Goal: Navigation & Orientation: Find specific page/section

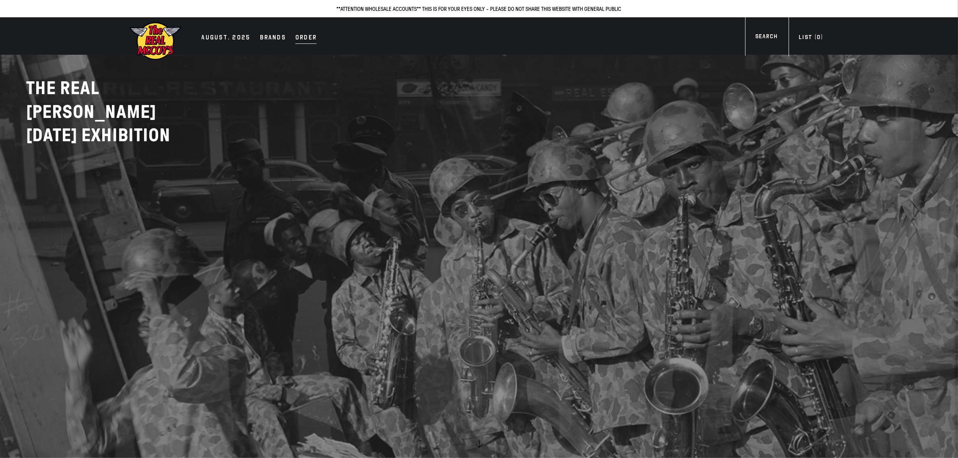
click at [306, 35] on div "Order" at bounding box center [305, 38] width 21 height 11
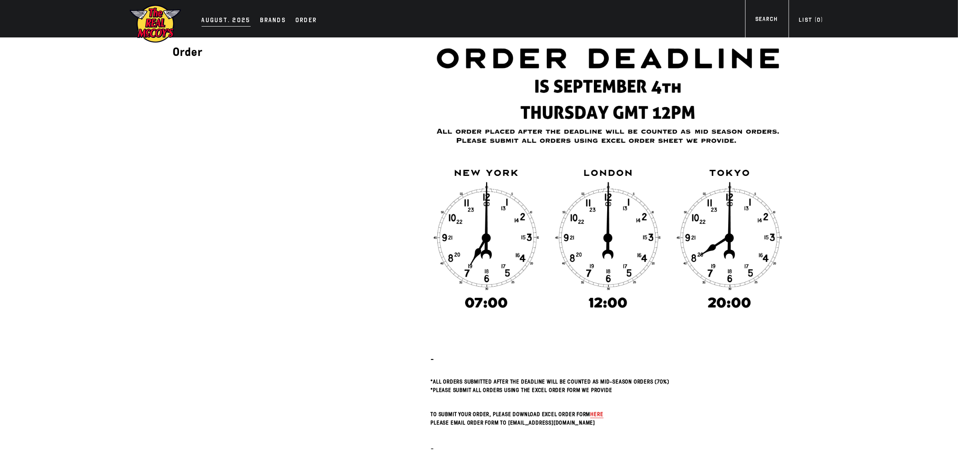
click at [210, 19] on div "AUGUST. 2025" at bounding box center [226, 20] width 49 height 11
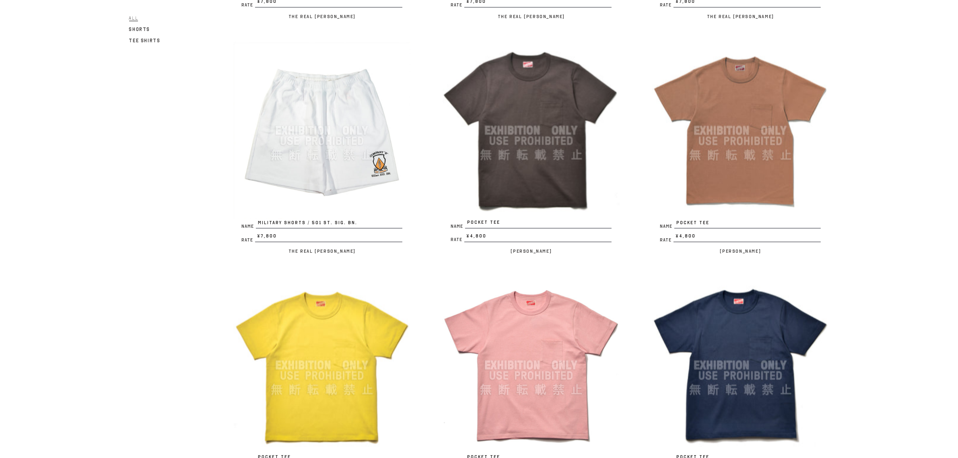
scroll to position [1736, 0]
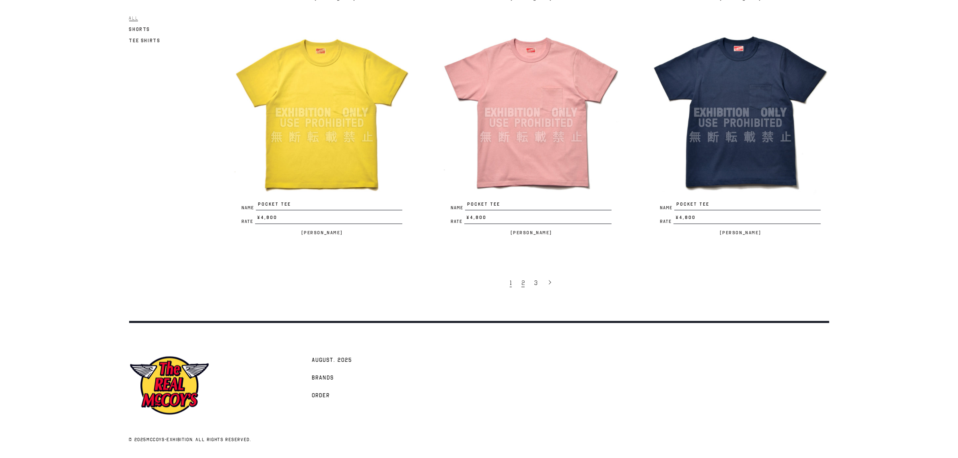
click at [524, 279] on span "2" at bounding box center [522, 283] width 3 height 8
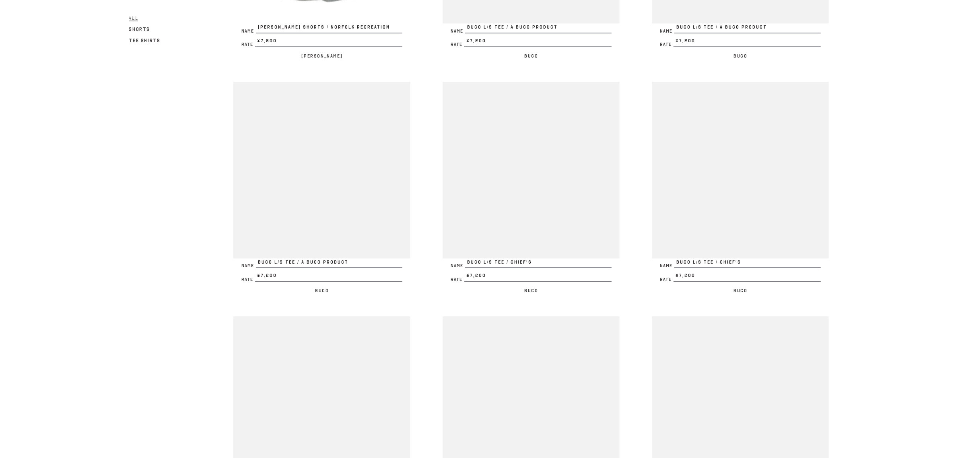
scroll to position [1676, 0]
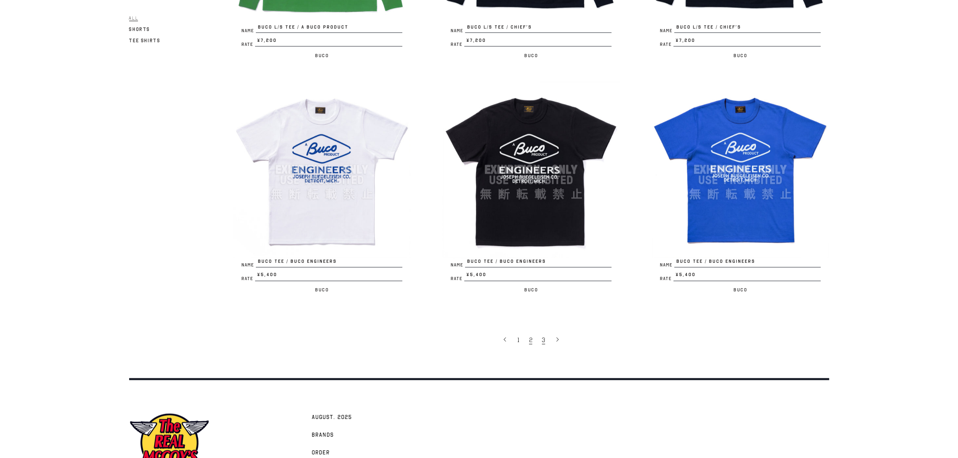
click at [544, 341] on span "3" at bounding box center [543, 340] width 3 height 8
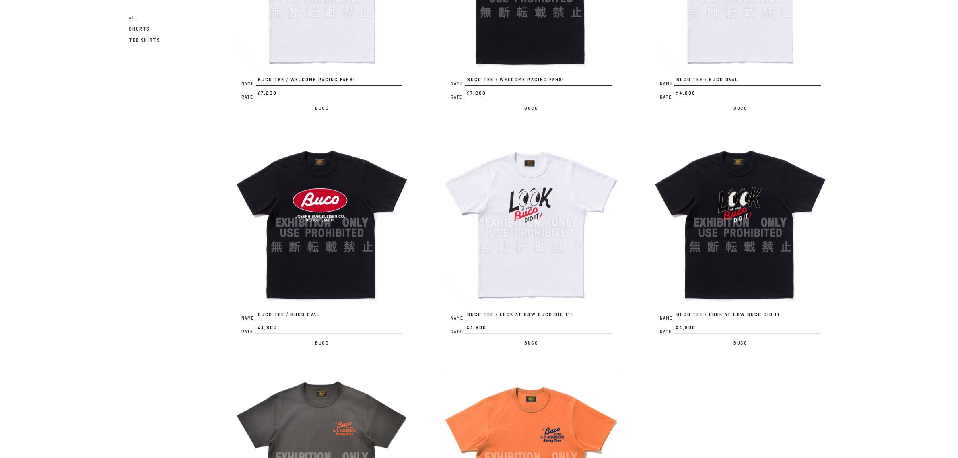
scroll to position [562, 0]
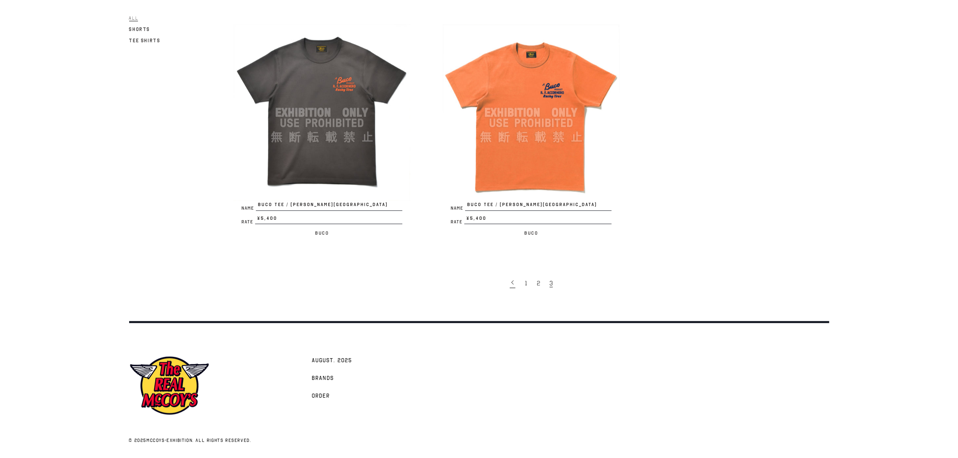
click at [514, 280] on icon at bounding box center [513, 283] width 6 height 6
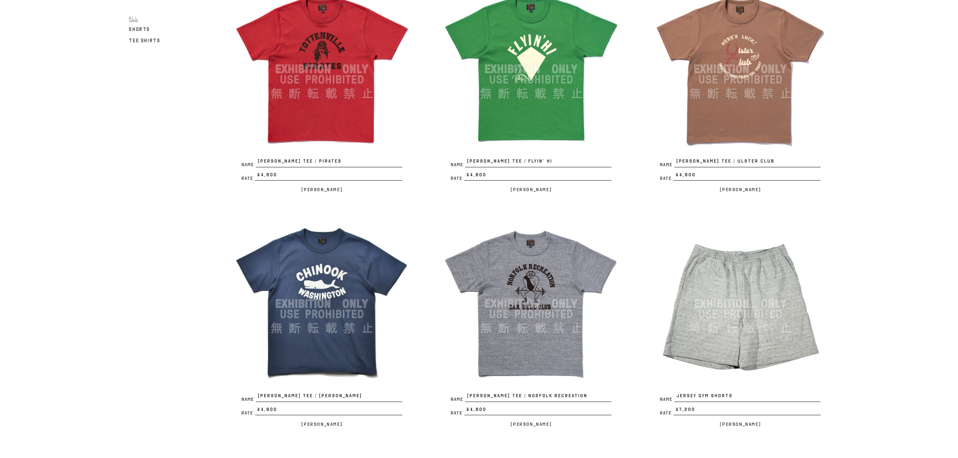
scroll to position [201, 0]
